Goal: Information Seeking & Learning: Check status

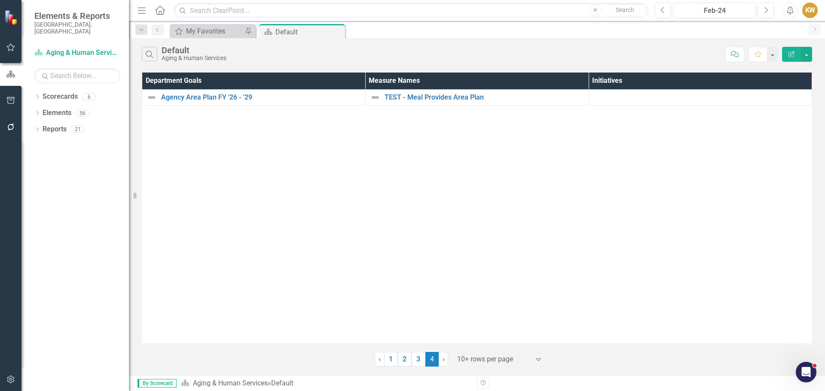
click at [380, 361] on span "‹" at bounding box center [380, 359] width 2 height 8
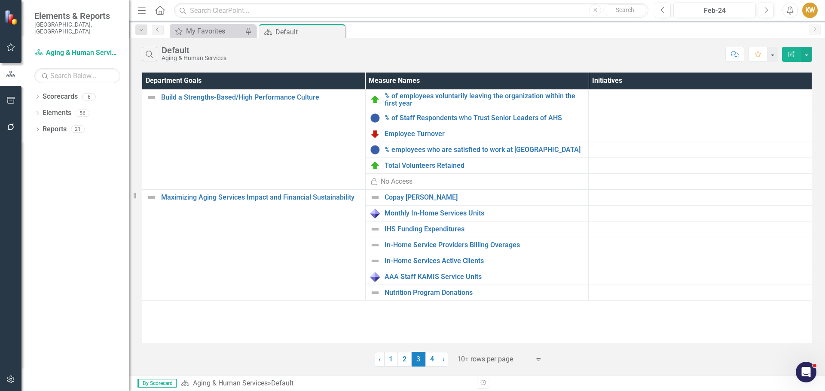
click at [381, 358] on link "‹ Previous" at bounding box center [380, 359] width 10 height 15
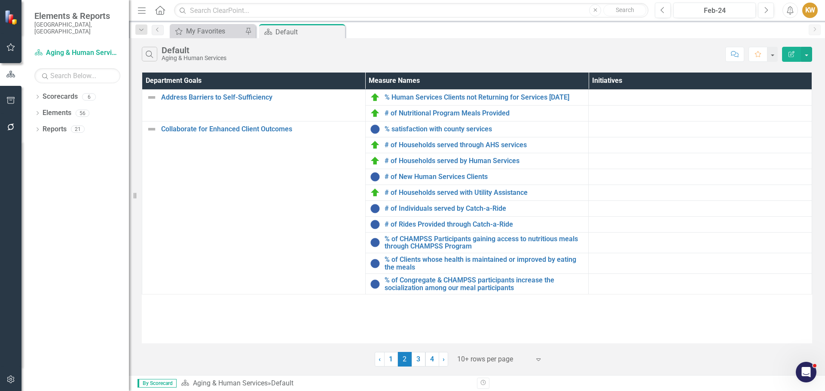
click at [379, 360] on span "‹" at bounding box center [380, 359] width 2 height 8
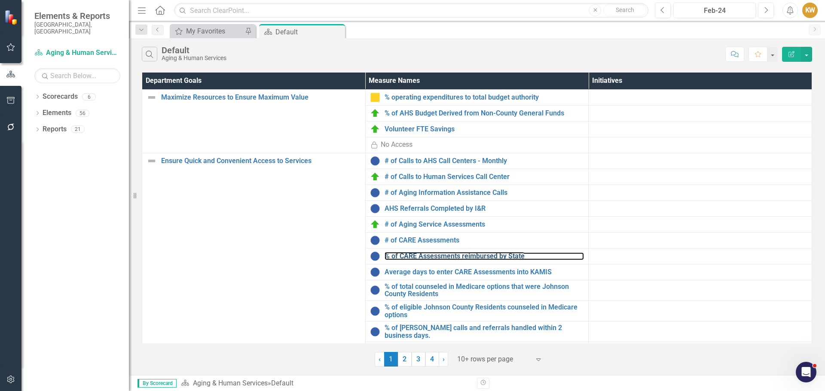
click at [462, 258] on link "% of CARE Assessments reimbursed by State" at bounding box center [485, 257] width 200 height 8
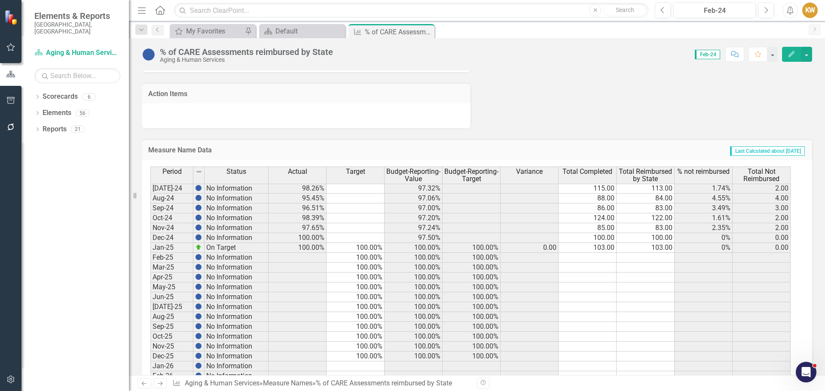
scroll to position [1160, 0]
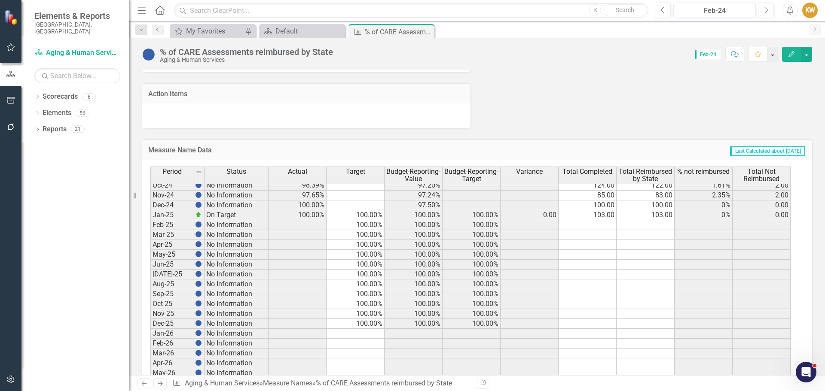
click at [0, 0] on icon "Close" at bounding box center [0, 0] width 0 height 0
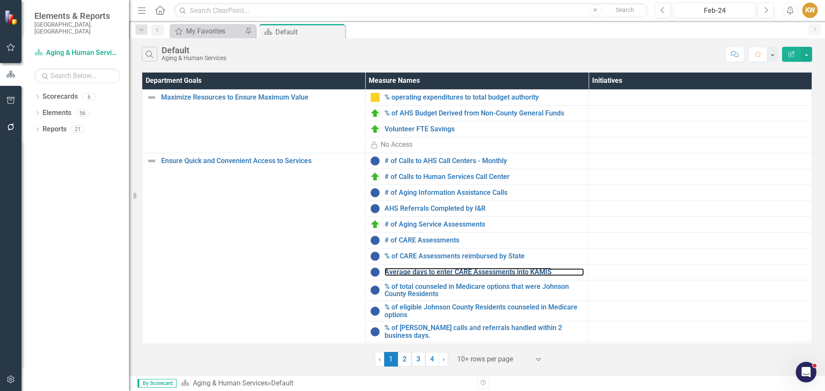
click at [538, 269] on link "Average days to enter CARE Assessments into KAMIS" at bounding box center [485, 273] width 200 height 8
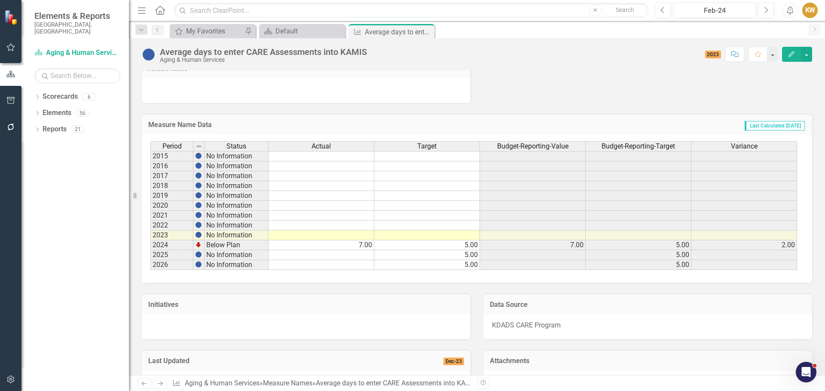
scroll to position [498, 0]
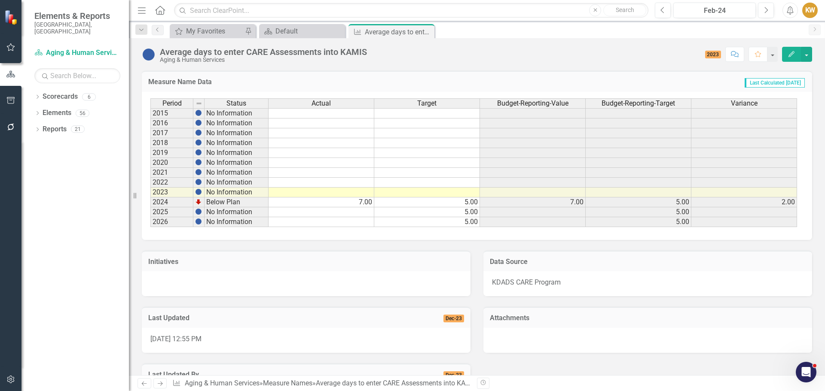
click at [0, 0] on icon at bounding box center [0, 0] width 0 height 0
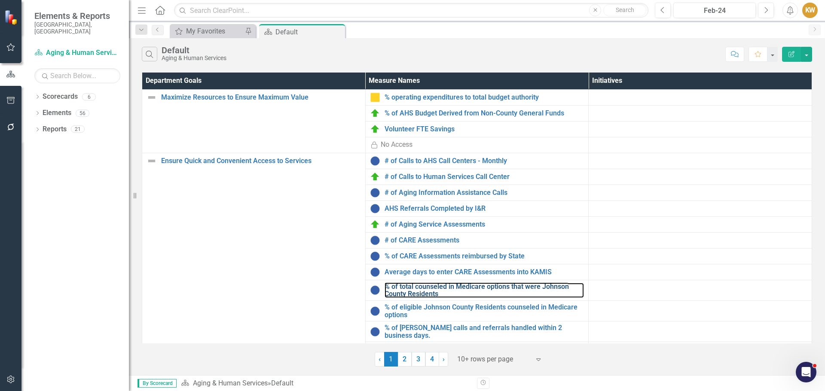
click at [559, 284] on link "% of total counseled in Medicare options that were Johnson County Residents" at bounding box center [485, 290] width 200 height 15
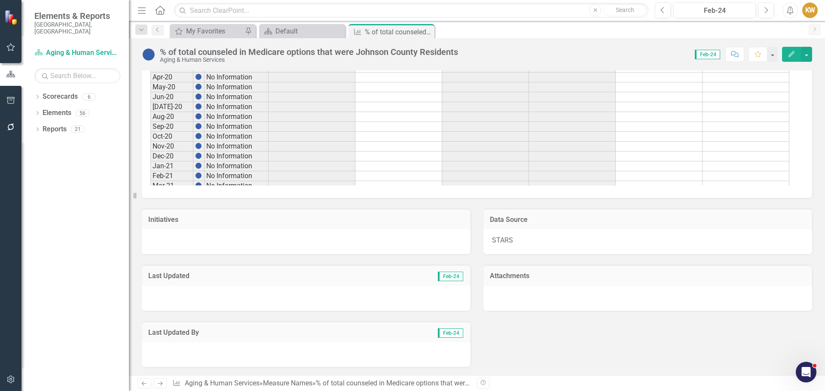
click at [0, 0] on icon "Close" at bounding box center [0, 0] width 0 height 0
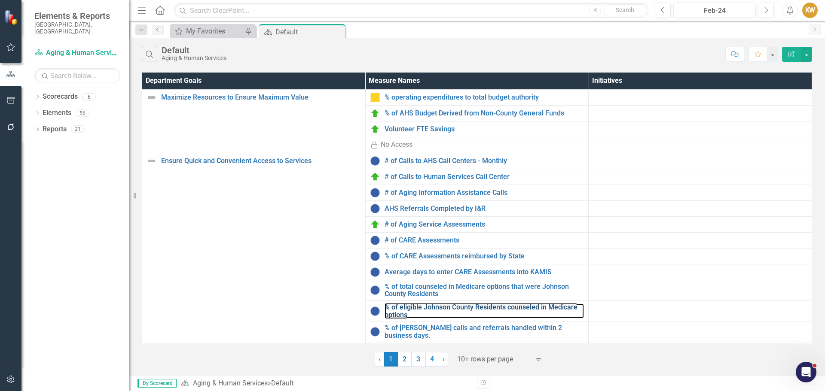
click at [505, 305] on link "% of eligible Johnson County Residents counseled in Medicare options" at bounding box center [485, 311] width 200 height 15
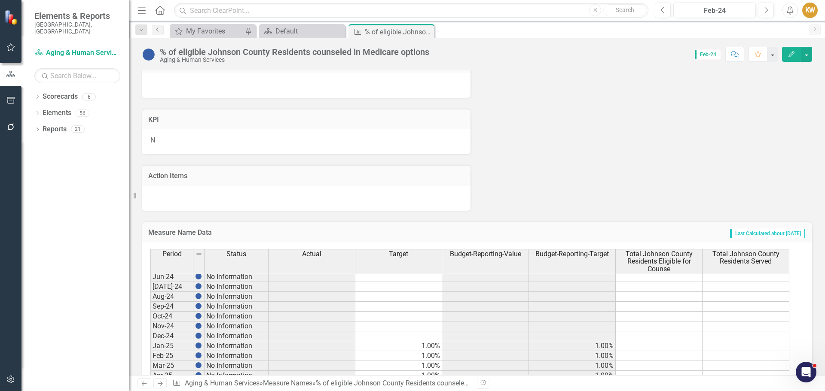
scroll to position [1099, 0]
click at [0, 0] on icon "Close" at bounding box center [0, 0] width 0 height 0
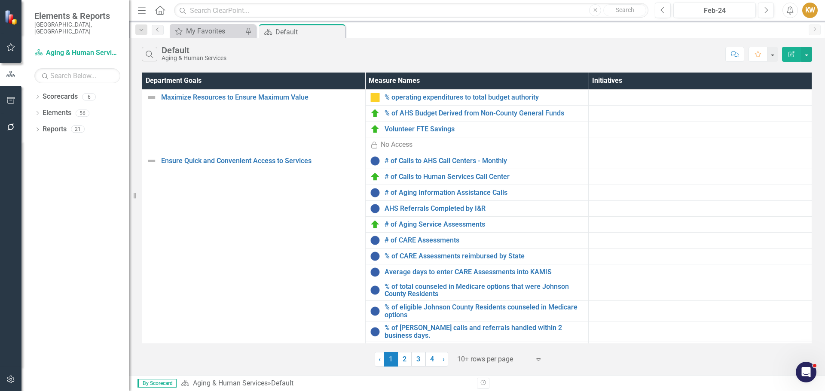
scroll to position [10, 0]
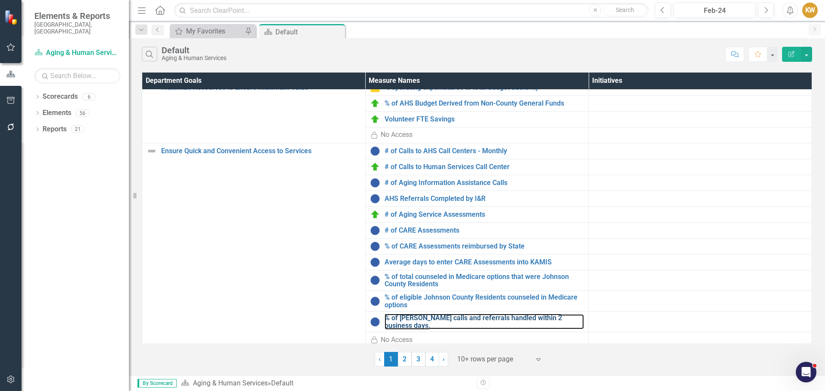
click at [458, 318] on link "% of [PERSON_NAME] calls and referrals handled within 2 business days." at bounding box center [485, 322] width 200 height 15
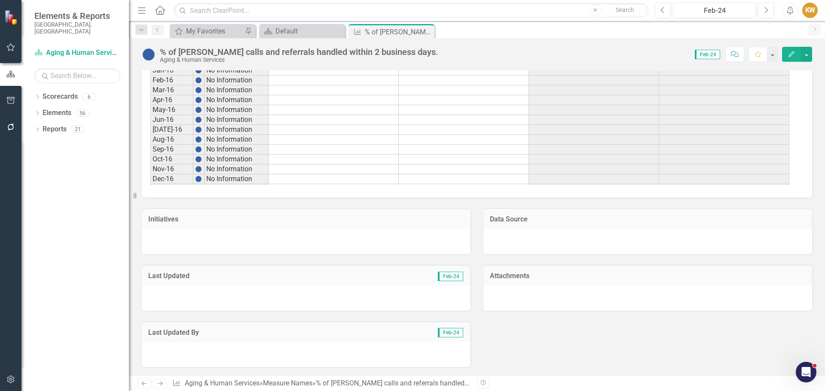
scroll to position [215, 0]
click at [0, 0] on icon "Close" at bounding box center [0, 0] width 0 height 0
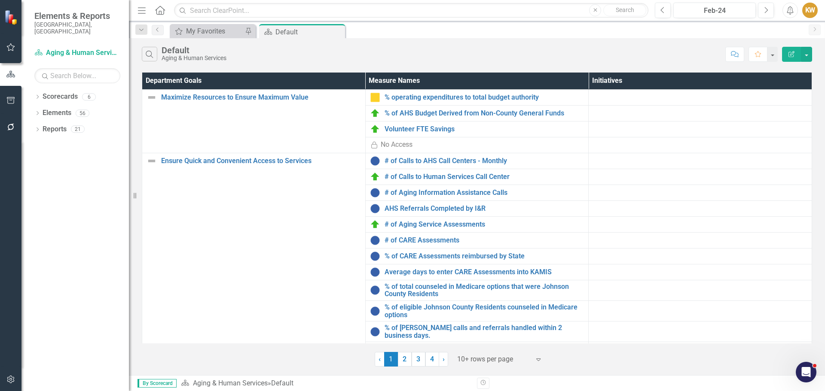
click at [407, 357] on link "2" at bounding box center [405, 359] width 14 height 15
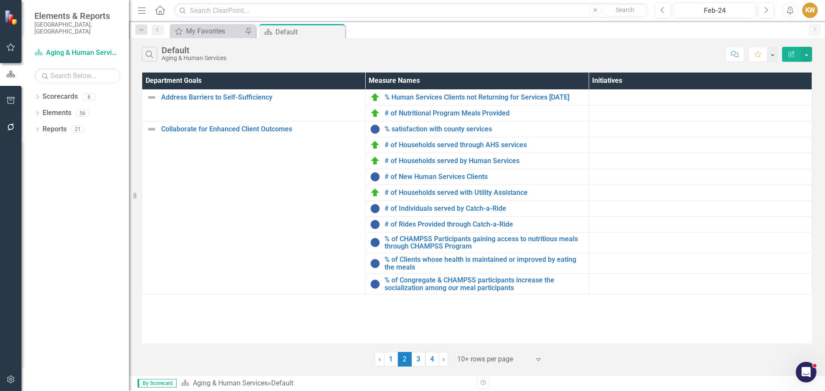
click at [418, 360] on link "3" at bounding box center [419, 359] width 14 height 15
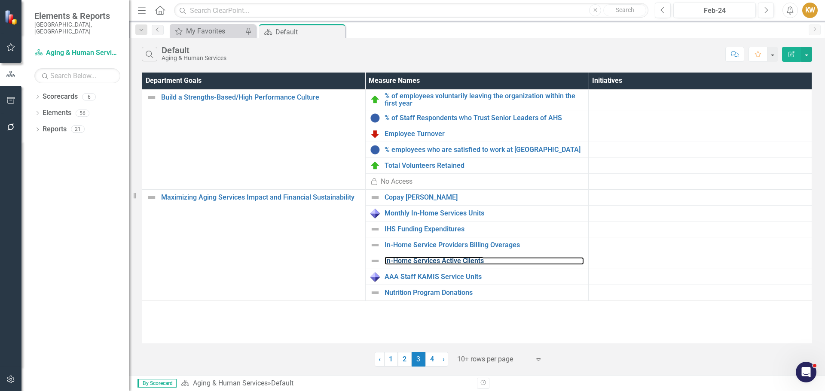
click at [434, 261] on link "In-Home Services Active Clients" at bounding box center [485, 261] width 200 height 8
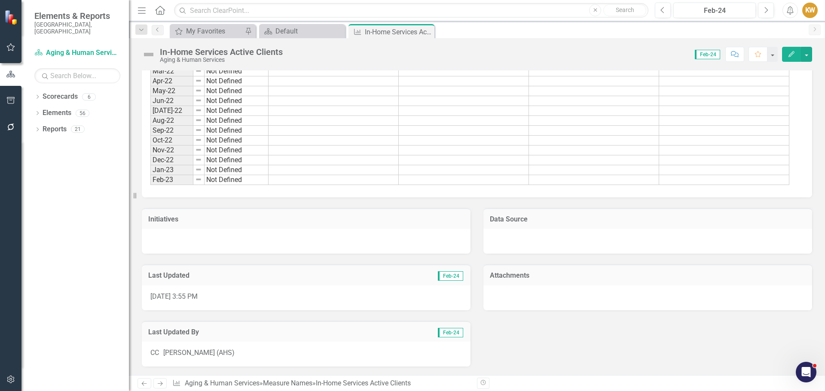
scroll to position [615, 0]
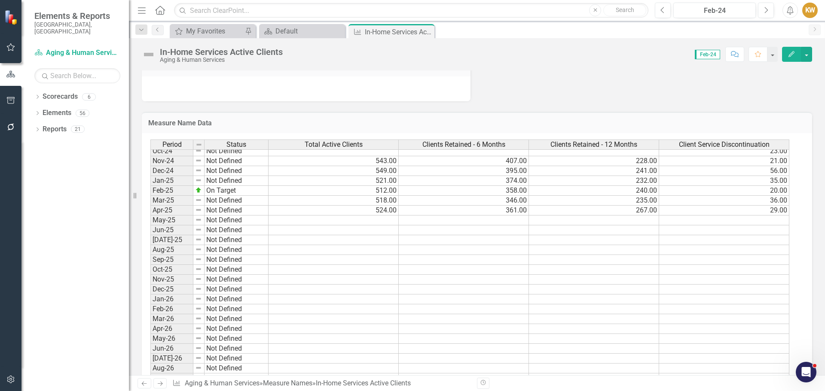
click at [0, 0] on icon "Close" at bounding box center [0, 0] width 0 height 0
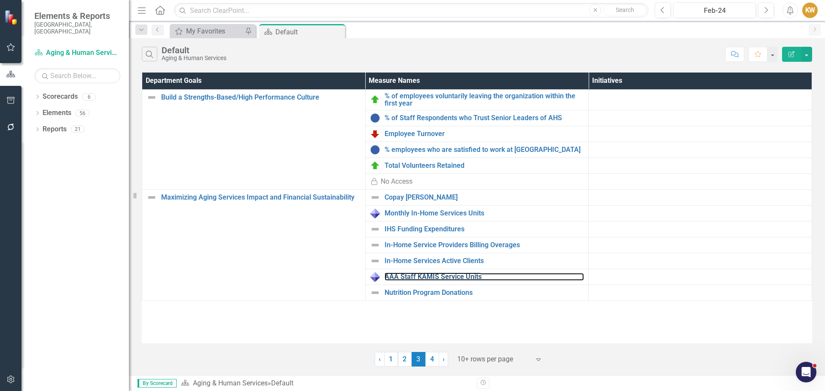
click at [476, 274] on link "AAA Staff KAMIS Service Units" at bounding box center [485, 277] width 200 height 8
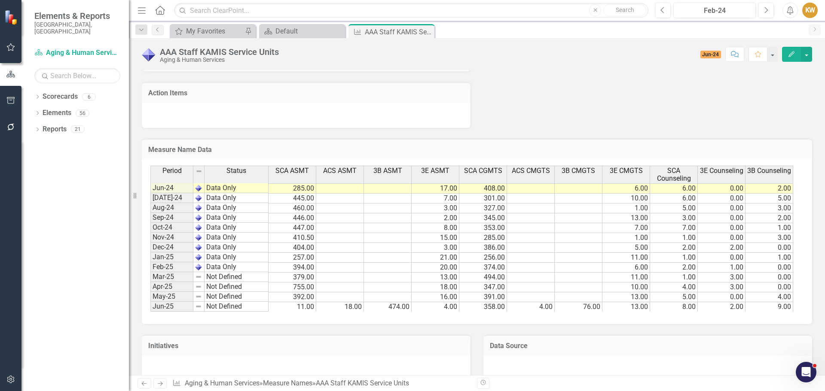
scroll to position [506, 0]
click at [0, 0] on icon "Close" at bounding box center [0, 0] width 0 height 0
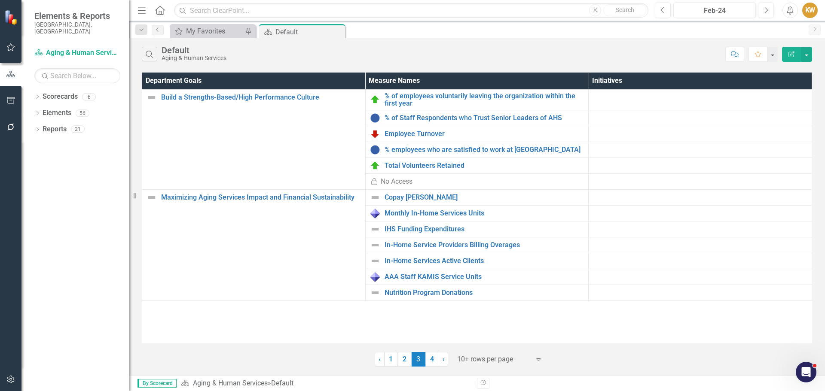
click at [431, 360] on link "4" at bounding box center [432, 359] width 14 height 15
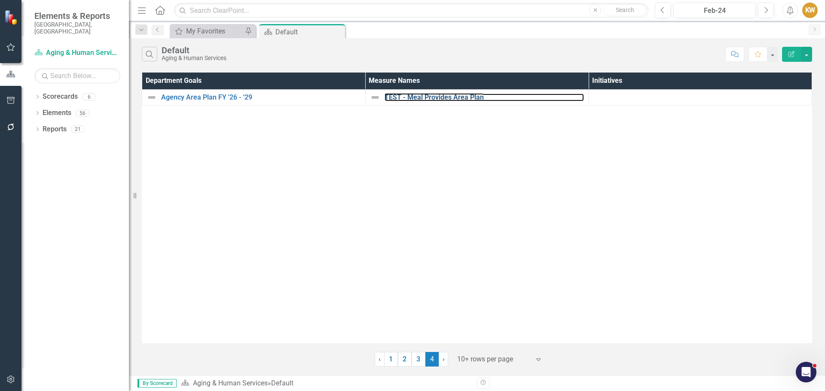
click at [449, 96] on link "TEST - Meal Provides Area Plan" at bounding box center [485, 98] width 200 height 8
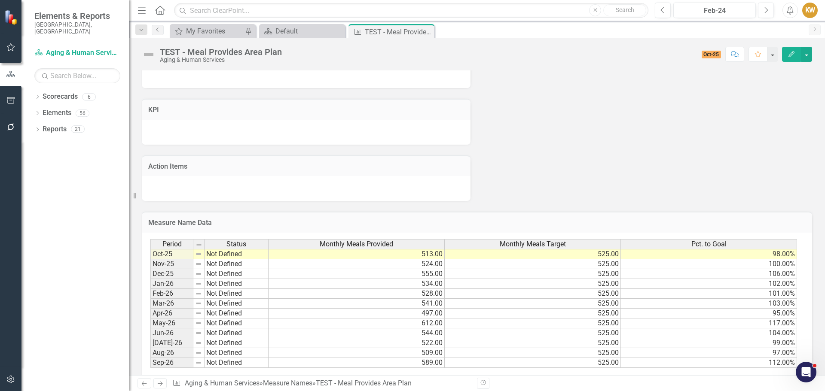
scroll to position [387, 0]
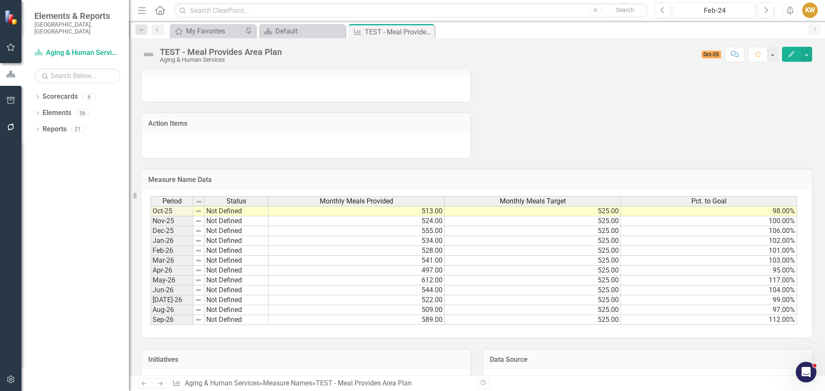
click at [0, 0] on icon "Close" at bounding box center [0, 0] width 0 height 0
